Goal: Communication & Community: Answer question/provide support

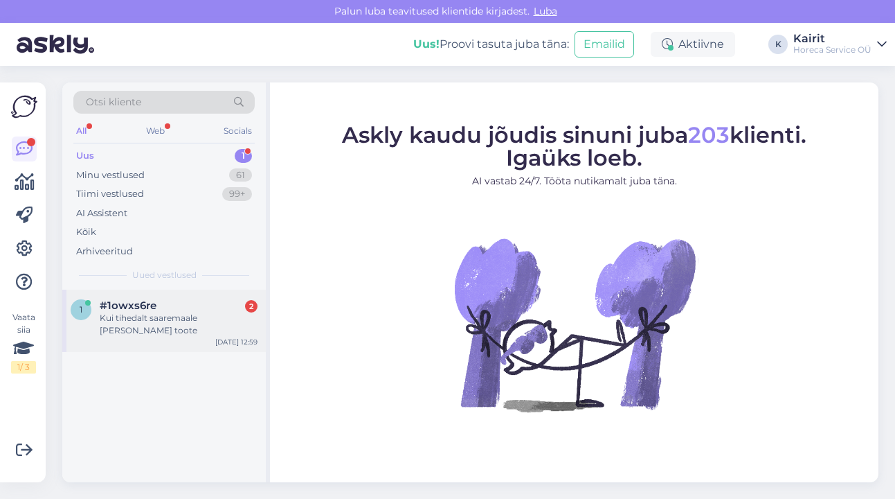
click at [166, 306] on div "#1owxs6re 2" at bounding box center [179, 305] width 158 height 12
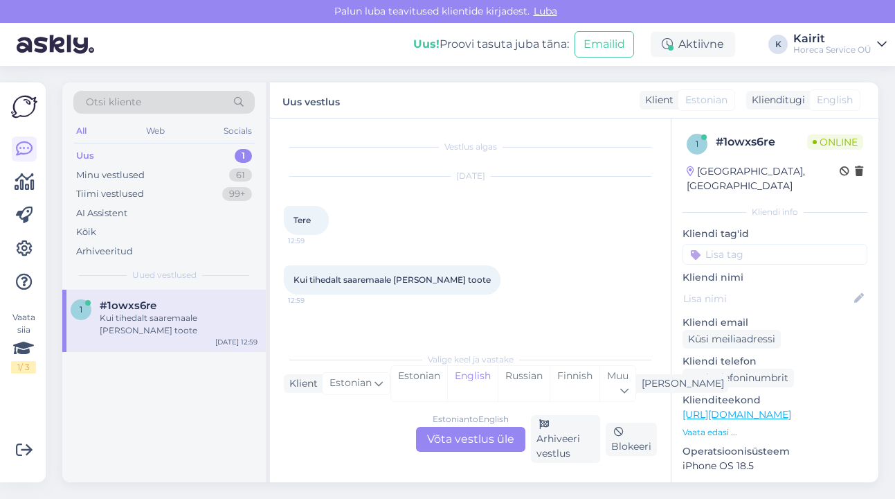
click at [467, 438] on div "Estonian to English Võta vestlus üle" at bounding box center [470, 439] width 109 height 25
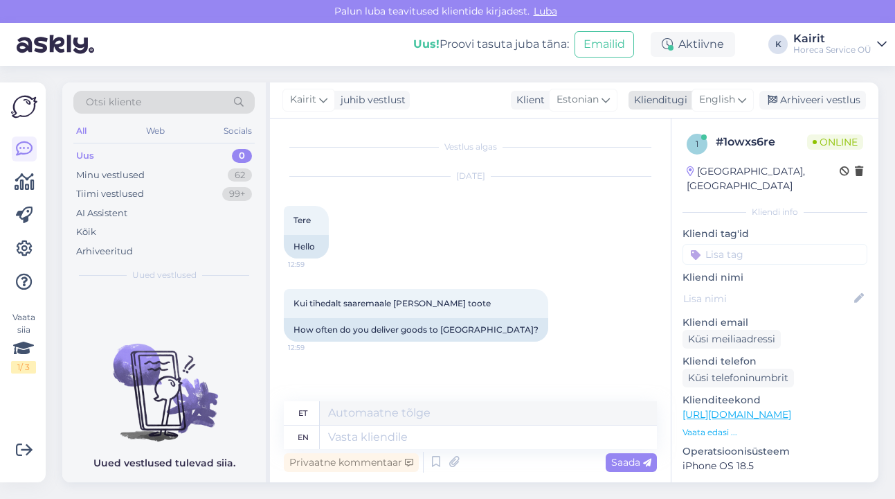
click at [744, 102] on icon at bounding box center [742, 99] width 8 height 15
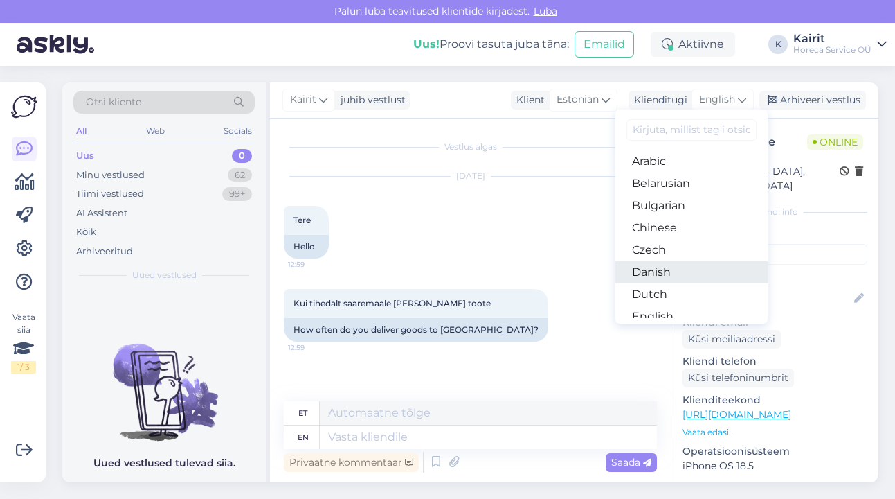
scroll to position [87, 0]
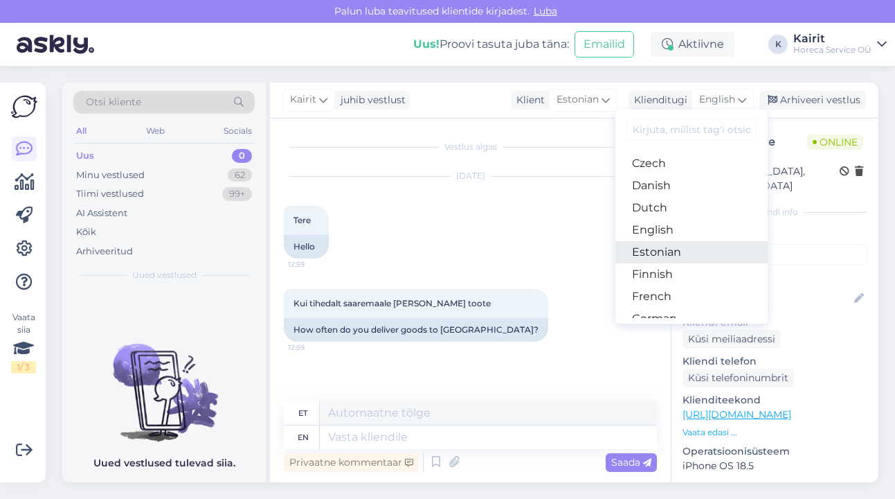
click at [677, 245] on link "Estonian" at bounding box center [692, 252] width 152 height 22
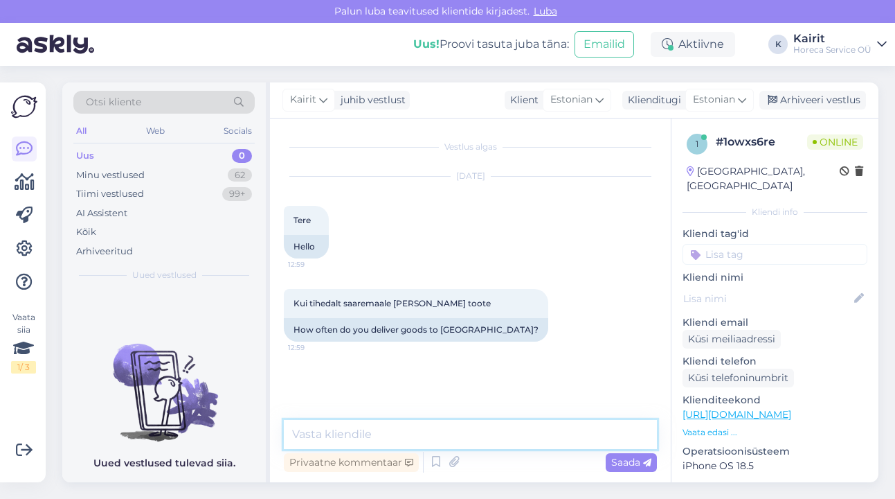
click at [438, 436] on textarea at bounding box center [470, 434] width 373 height 29
type textarea "Tere! Saaremaale tarnime [PERSON_NAME] E, K [PERSON_NAME]"
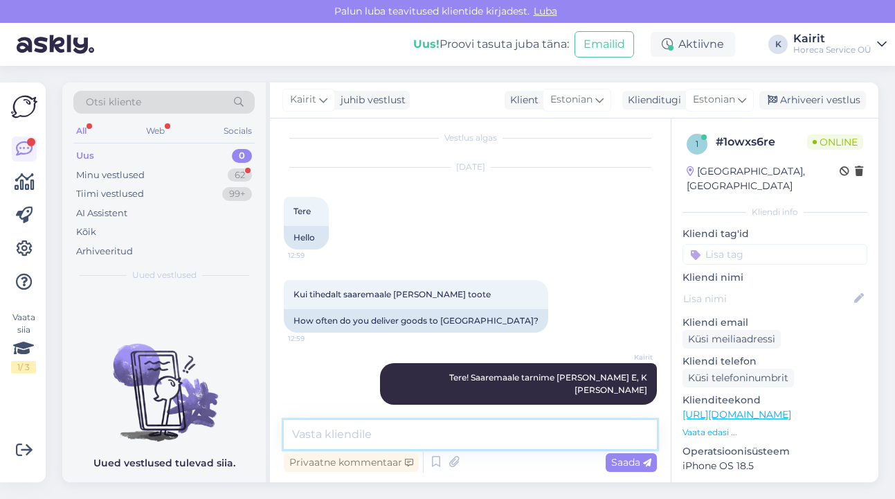
scroll to position [69, 0]
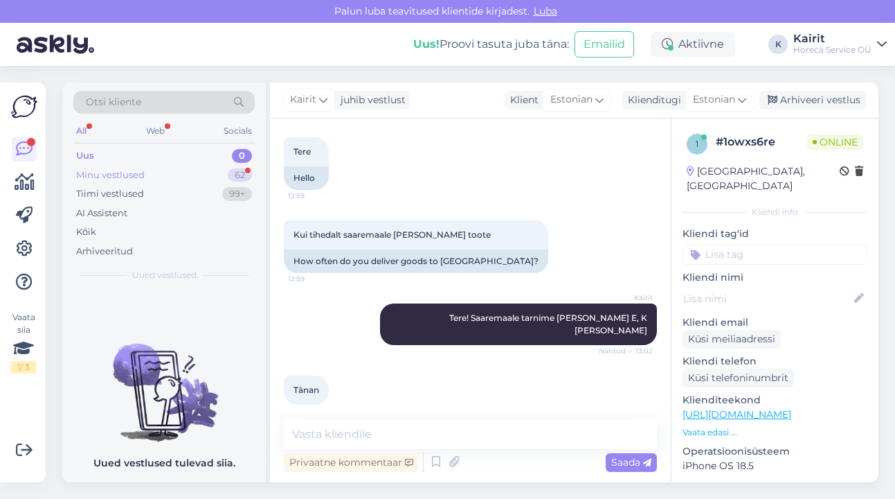
click at [134, 174] on div "Minu vestlused" at bounding box center [110, 175] width 69 height 14
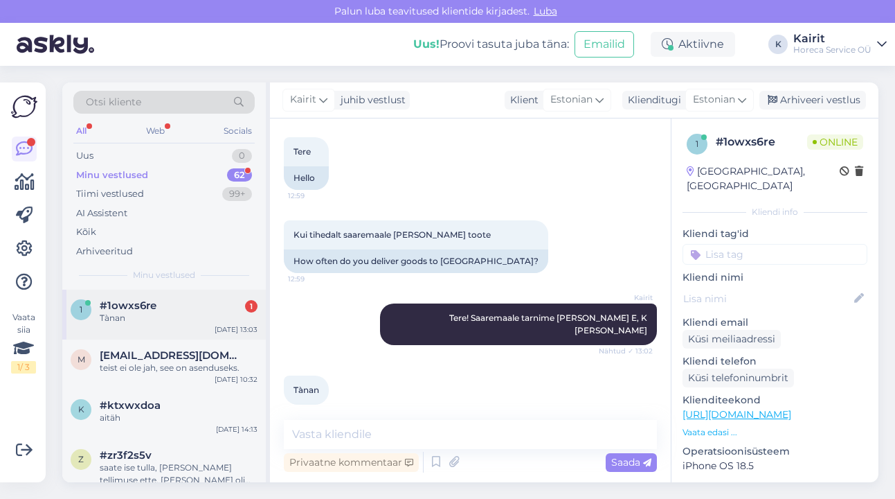
click at [153, 317] on div "Tànan" at bounding box center [179, 318] width 158 height 12
